Goal: Information Seeking & Learning: Learn about a topic

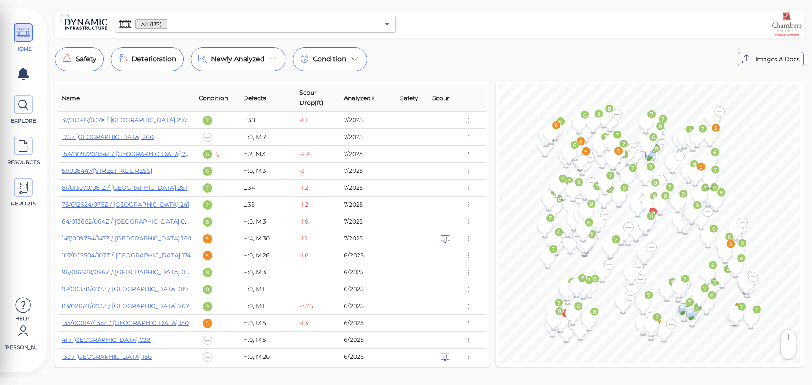
scroll to position [127, 0]
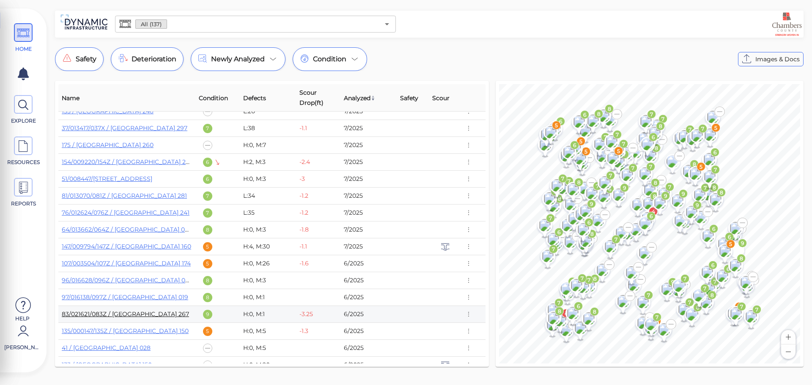
click at [165, 314] on link "83/021621/083Z / [GEOGRAPHIC_DATA] 267" at bounding box center [125, 314] width 127 height 8
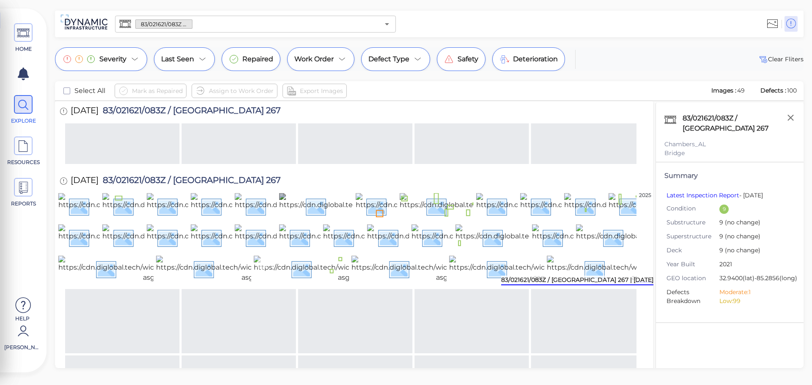
scroll to position [257, 0]
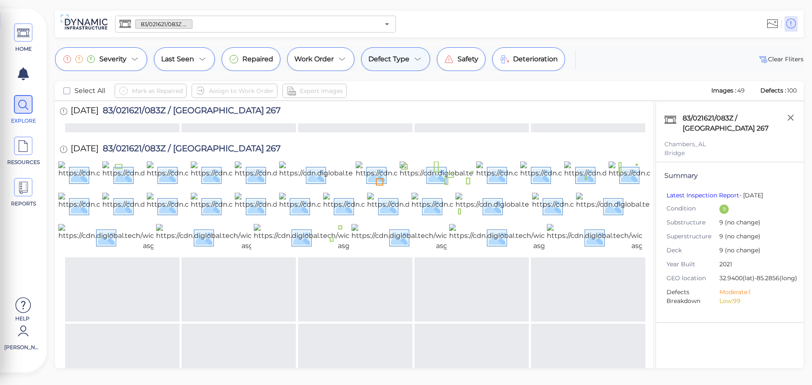
click at [415, 66] on div "Defect Type" at bounding box center [395, 59] width 69 height 24
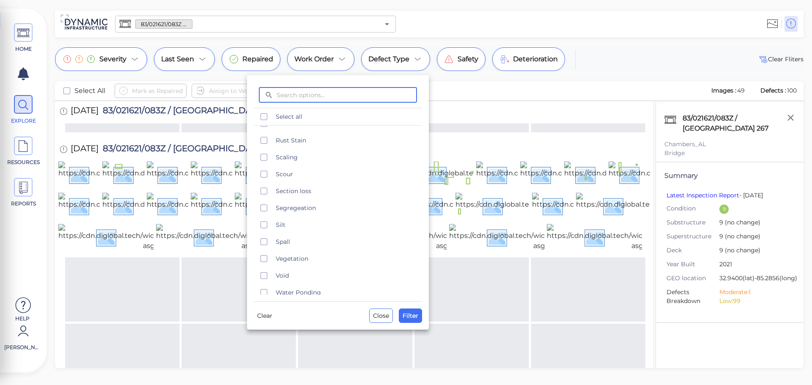
scroll to position [457, 0]
click at [264, 169] on icon "checkbox" at bounding box center [264, 168] width 10 height 10
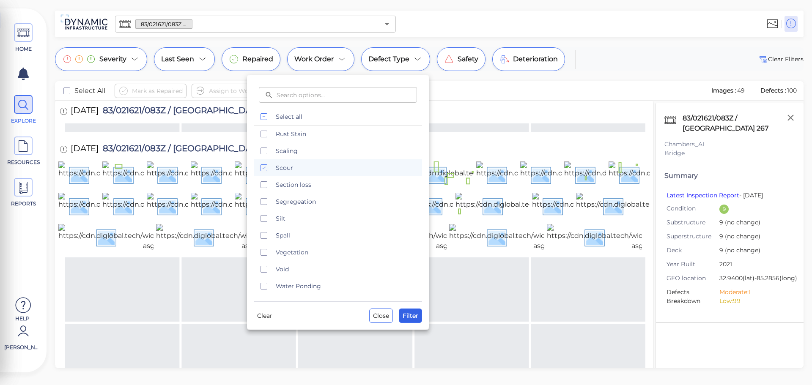
click at [417, 318] on span "Filter" at bounding box center [410, 316] width 16 height 10
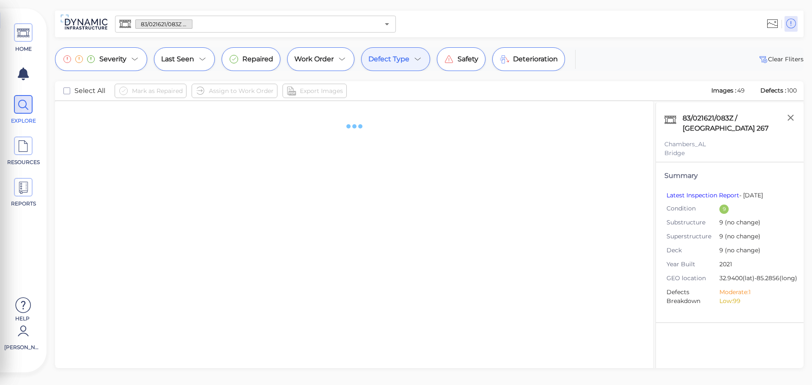
scroll to position [0, 0]
click at [122, 64] on span "Severity" at bounding box center [112, 59] width 27 height 10
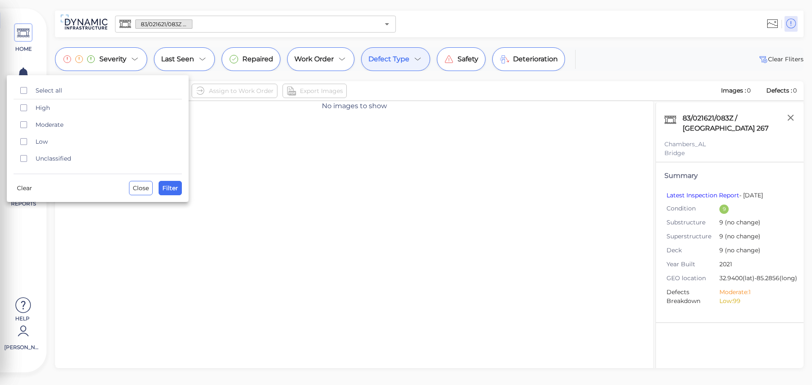
click at [122, 63] on div at bounding box center [406, 192] width 812 height 385
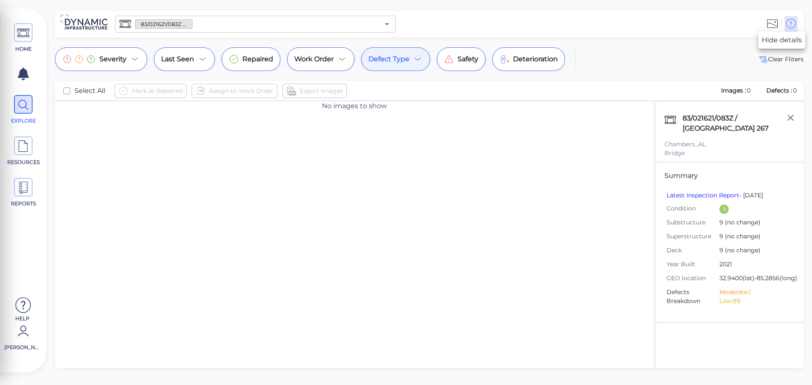
click at [792, 24] on icon at bounding box center [790, 23] width 11 height 13
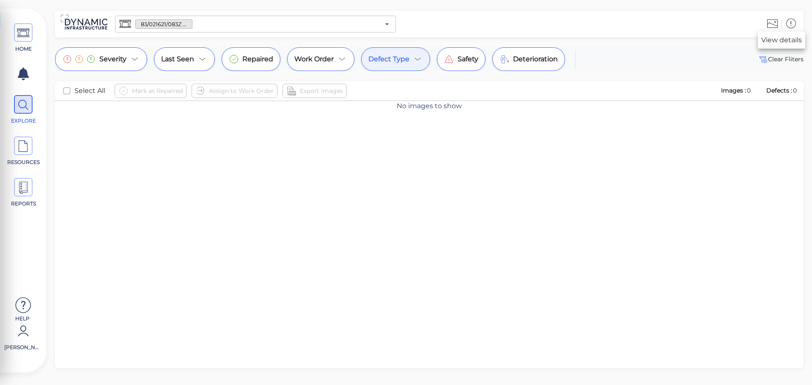
click at [792, 24] on icon at bounding box center [790, 23] width 11 height 13
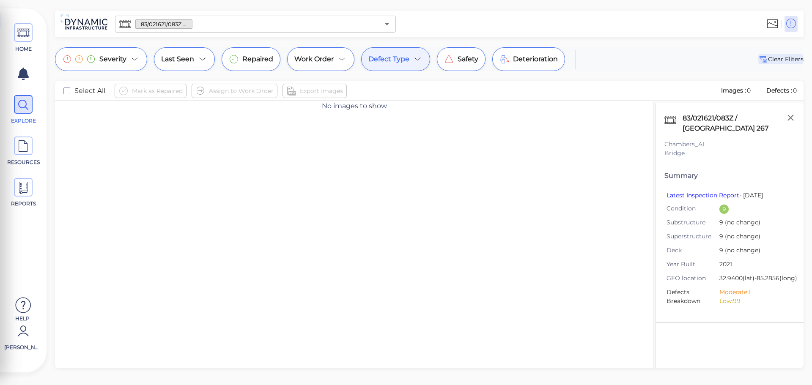
click at [780, 63] on span "Clear Fliters" at bounding box center [781, 59] width 46 height 10
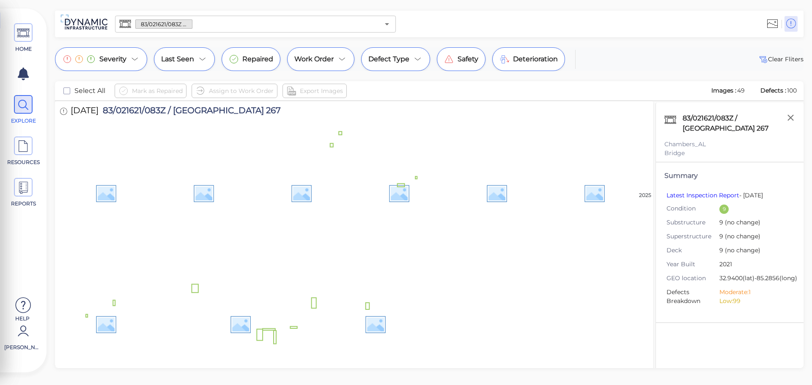
scroll to position [374, 0]
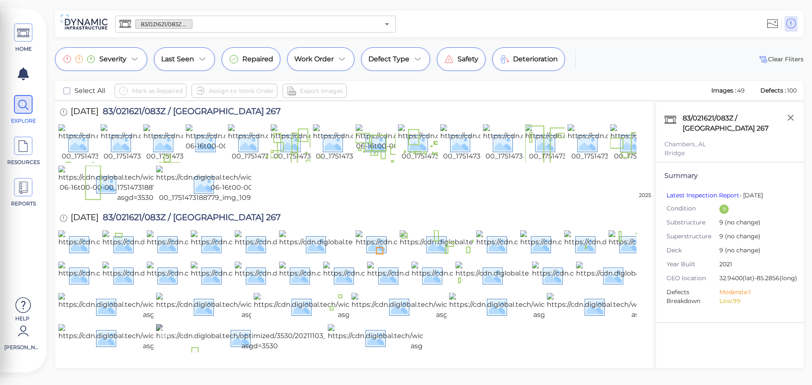
click at [292, 326] on img at bounding box center [259, 337] width 207 height 27
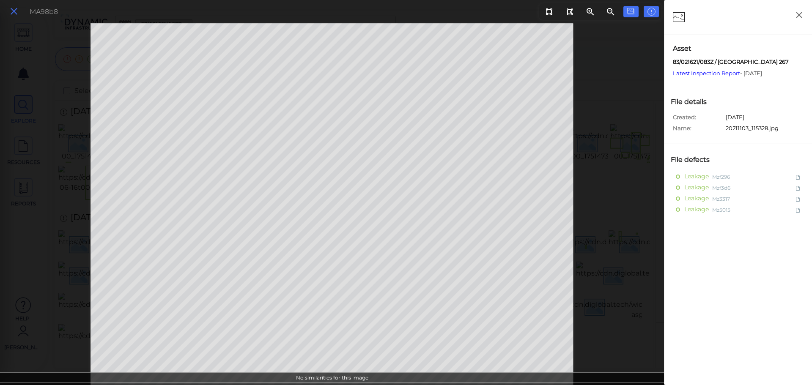
click at [14, 13] on icon at bounding box center [13, 11] width 9 height 11
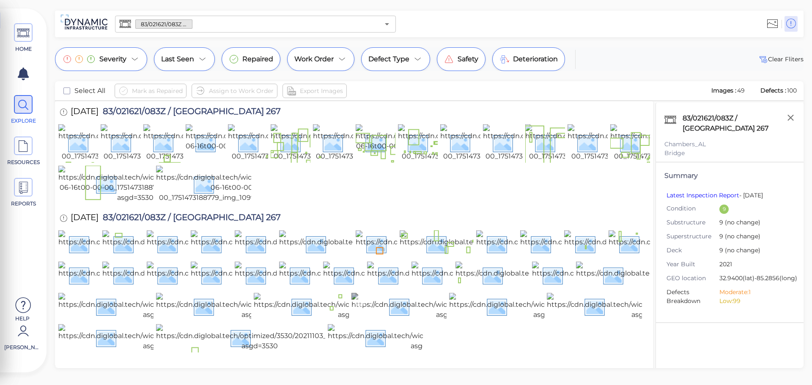
click at [416, 293] on img at bounding box center [453, 306] width 205 height 27
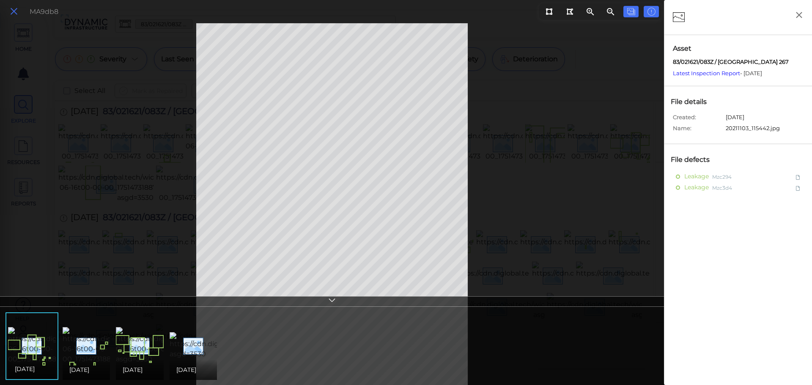
click at [15, 14] on icon at bounding box center [13, 11] width 9 height 11
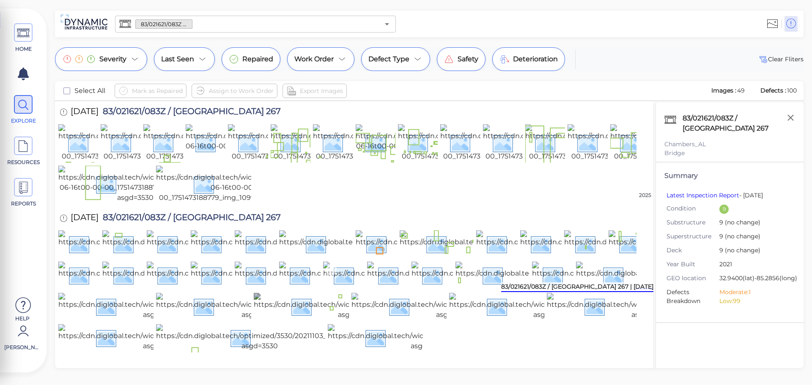
scroll to position [290, 0]
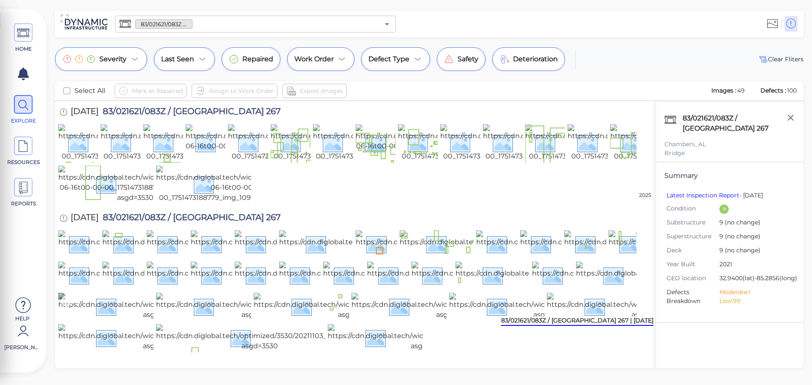
click at [106, 293] on img at bounding box center [160, 306] width 205 height 27
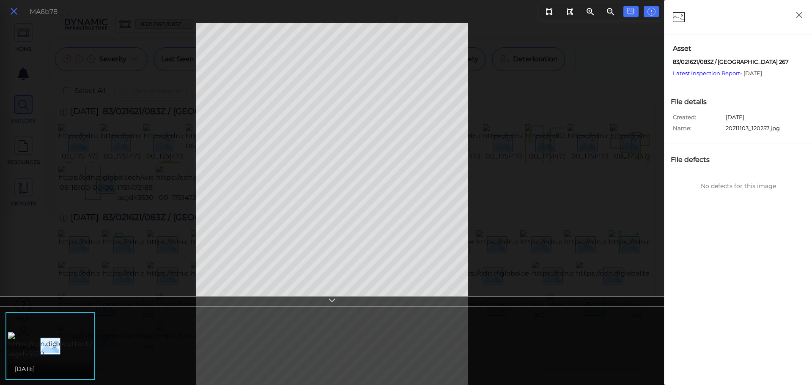
click at [16, 7] on icon at bounding box center [13, 11] width 9 height 11
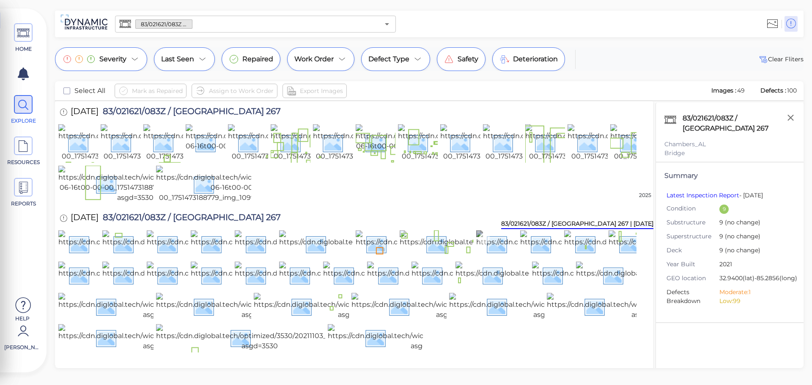
scroll to position [163, 0]
click at [365, 230] on img at bounding box center [459, 243] width 207 height 27
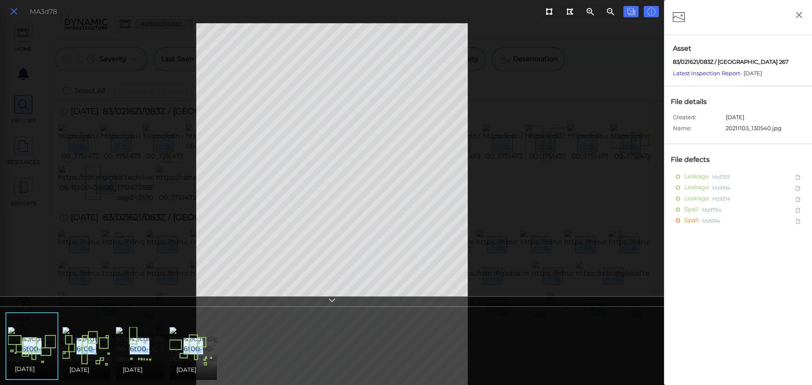
click at [11, 12] on icon at bounding box center [13, 11] width 9 height 11
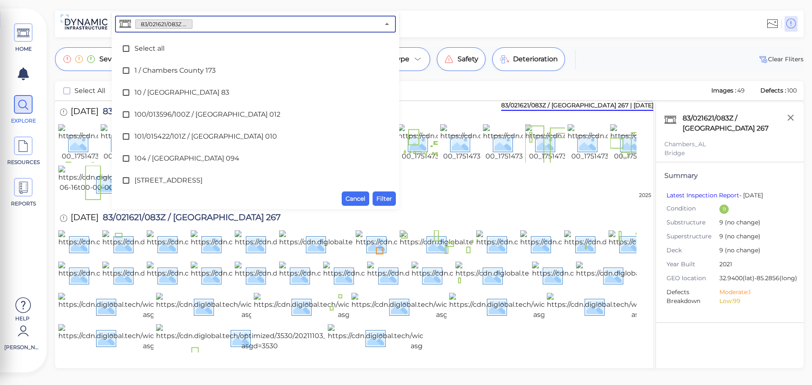
click at [284, 27] on input "text" at bounding box center [285, 24] width 187 height 12
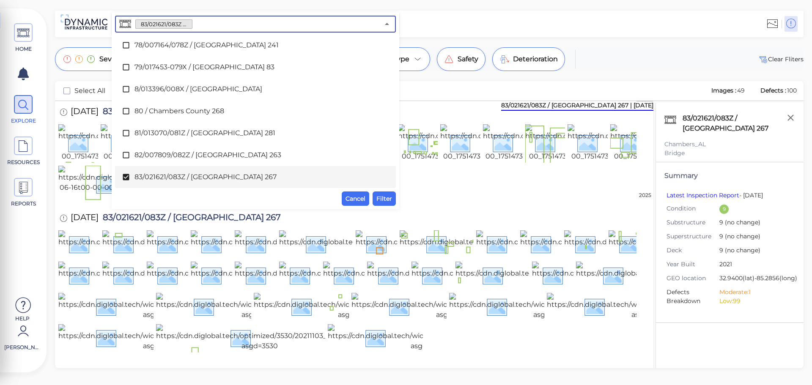
click at [284, 27] on input "text" at bounding box center [285, 24] width 187 height 12
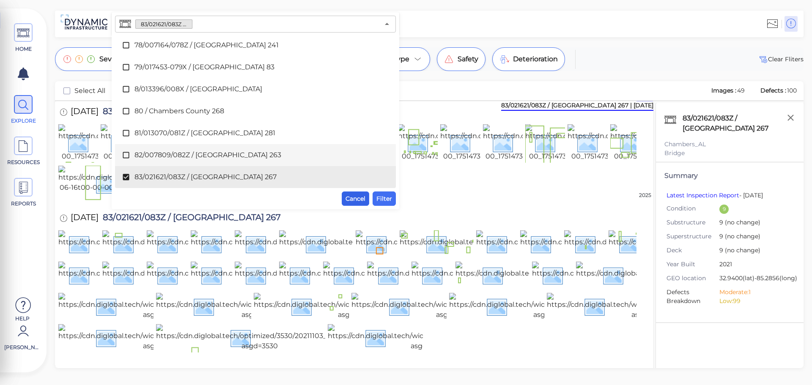
click at [357, 198] on span "Cancel" at bounding box center [355, 199] width 20 height 10
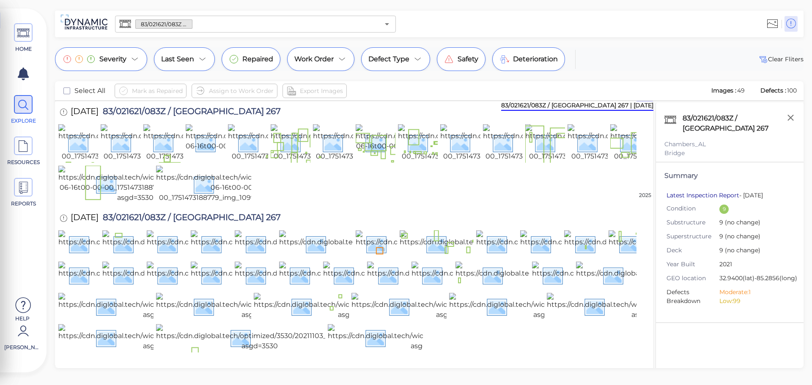
click at [688, 196] on link "Latest Inspection Report" at bounding box center [702, 196] width 73 height 8
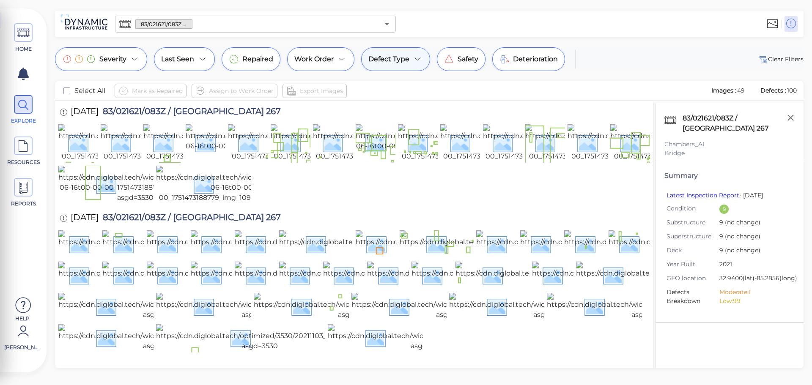
click at [399, 62] on span "Defect Type" at bounding box center [388, 59] width 41 height 10
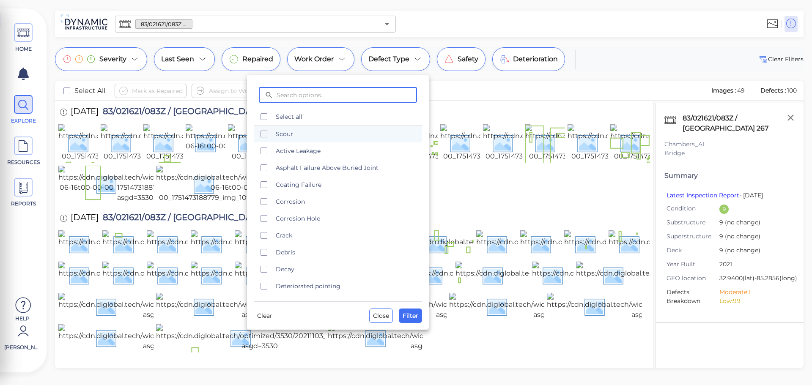
click at [399, 63] on div at bounding box center [406, 192] width 812 height 385
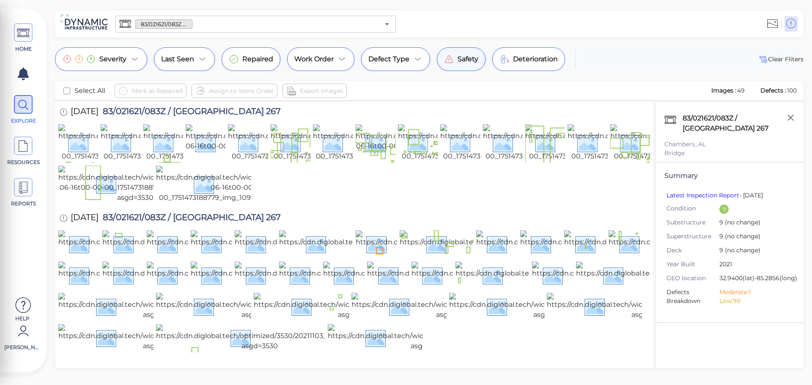
drag, startPoint x: 399, startPoint y: 63, endPoint x: 452, endPoint y: 59, distance: 53.0
click at [451, 59] on icon at bounding box center [449, 59] width 10 height 10
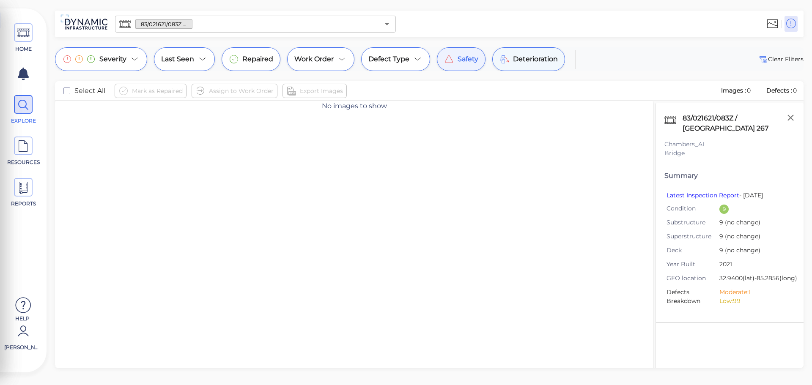
click at [515, 57] on span "Deterioration" at bounding box center [535, 59] width 45 height 10
click at [464, 62] on span "Safety" at bounding box center [467, 59] width 21 height 10
click at [528, 63] on span "Deterioration" at bounding box center [535, 59] width 45 height 10
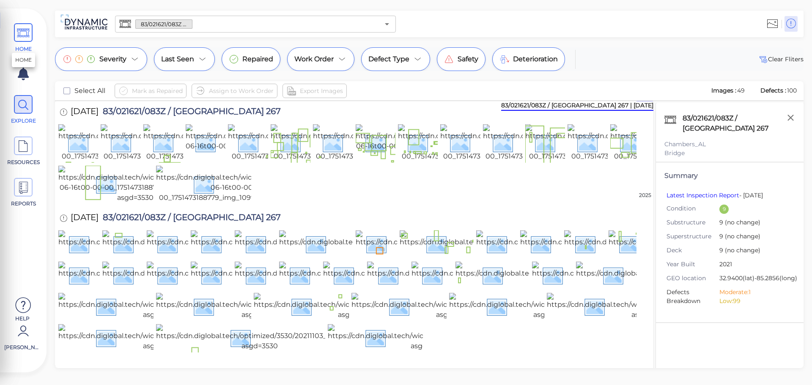
click at [33, 32] on span "HOME" at bounding box center [23, 38] width 38 height 30
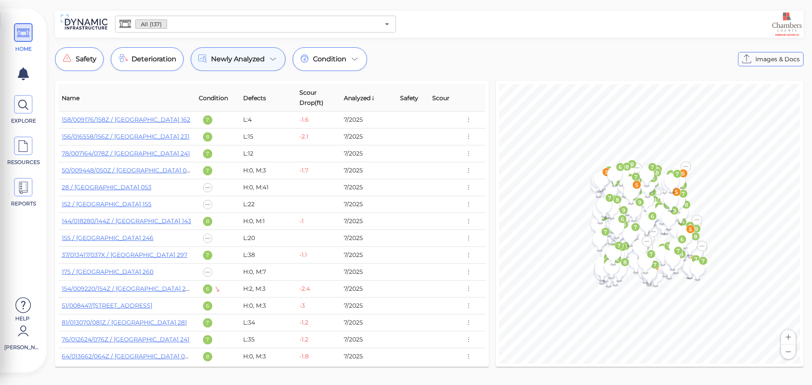
click at [271, 63] on icon at bounding box center [273, 59] width 10 height 10
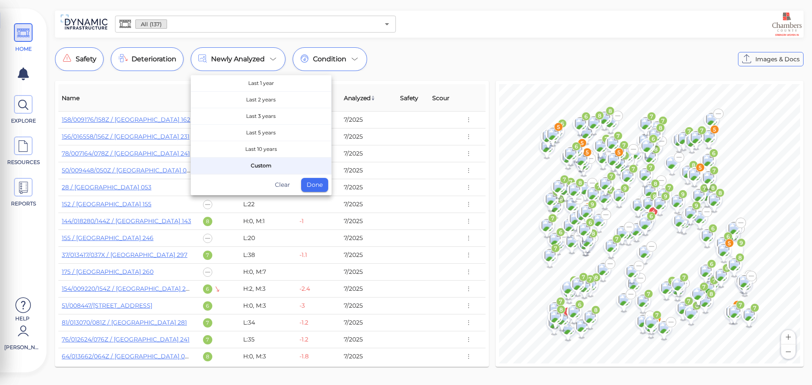
click at [271, 62] on div at bounding box center [406, 192] width 812 height 385
